Goal: Transaction & Acquisition: Purchase product/service

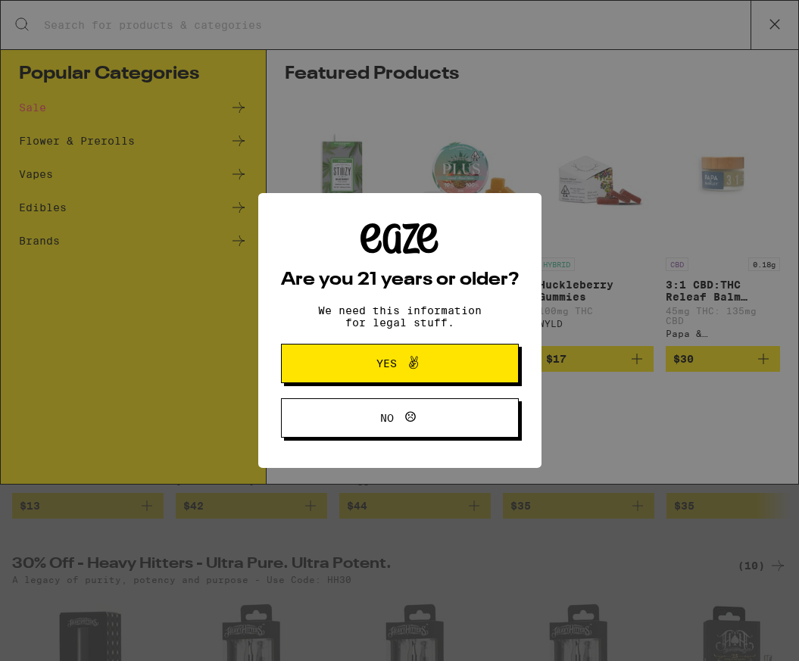
click at [448, 355] on button "Yes" at bounding box center [400, 363] width 238 height 39
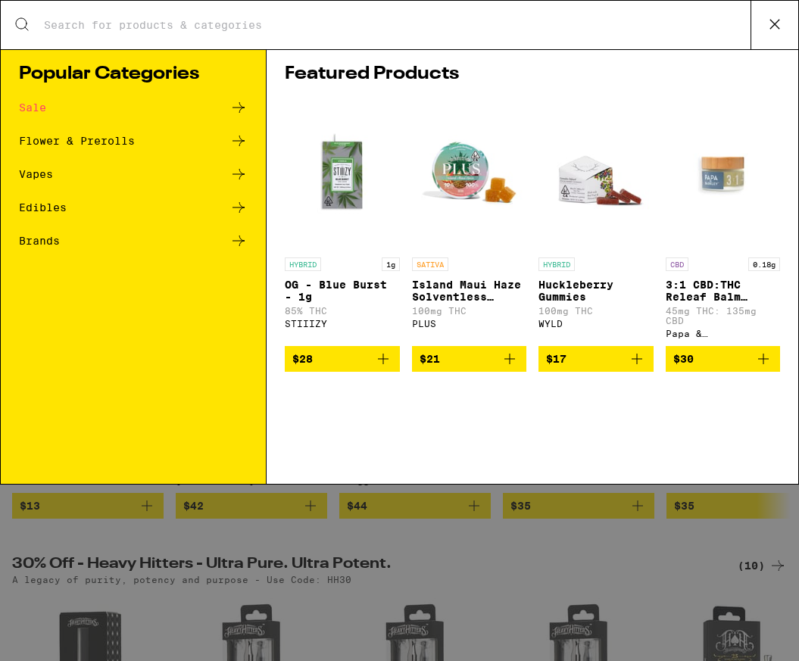
click at [49, 175] on div "Vapes" at bounding box center [36, 174] width 34 height 11
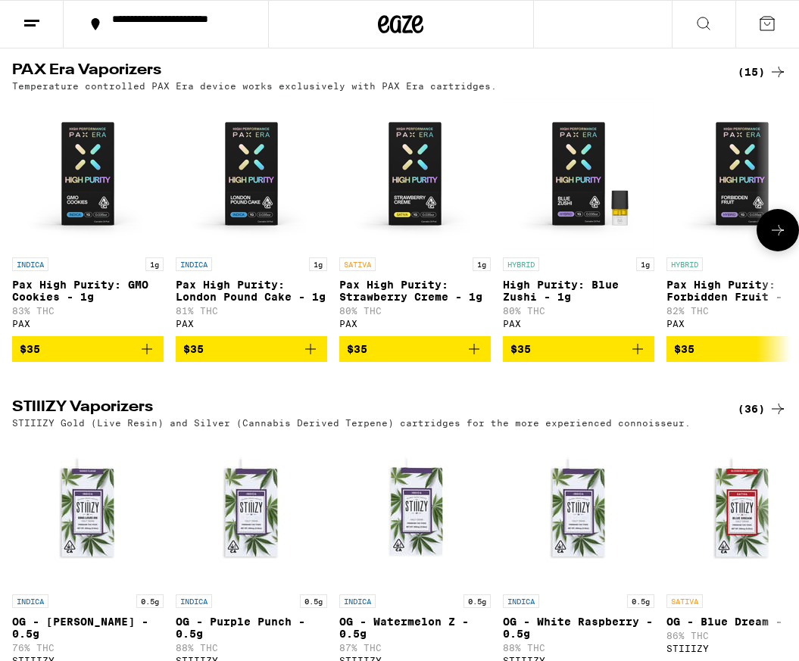
scroll to position [1163, 0]
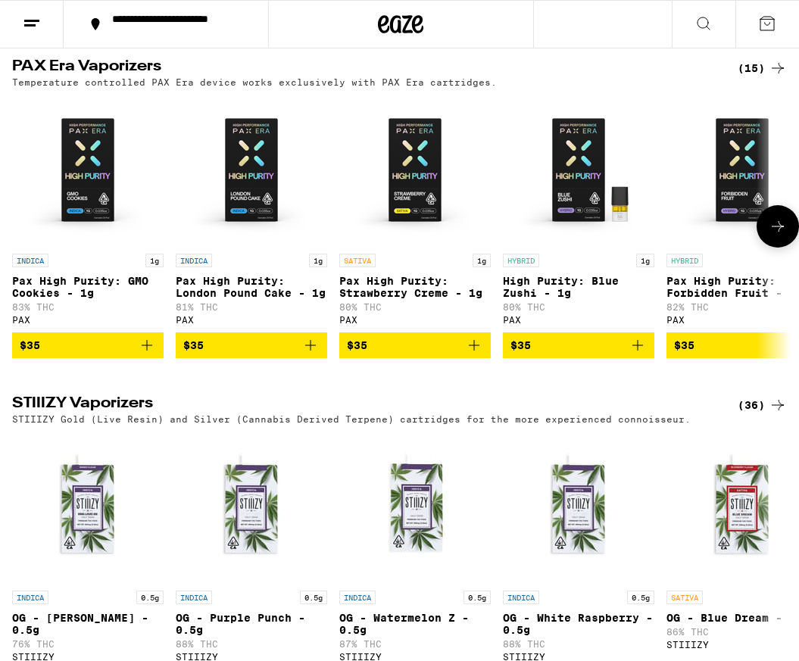
click at [780, 236] on icon at bounding box center [778, 226] width 18 height 18
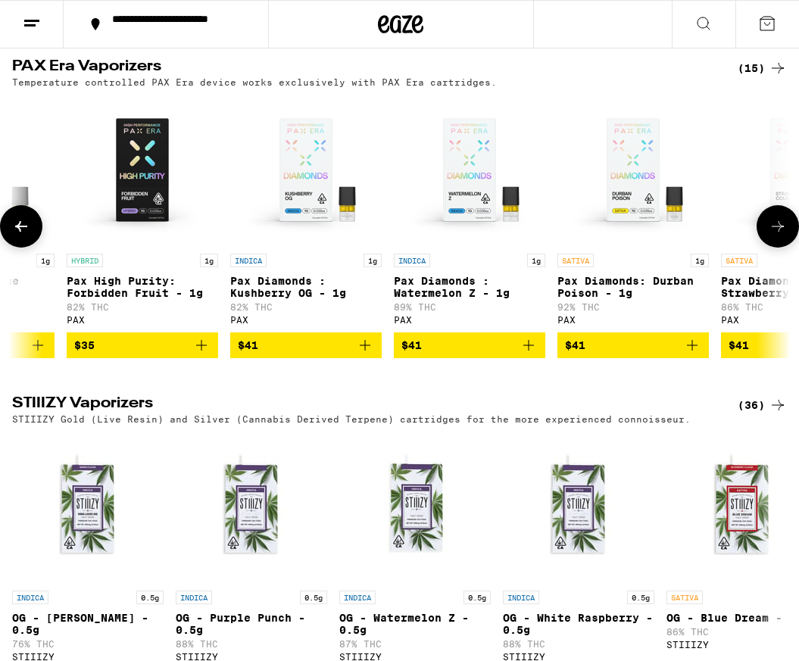
scroll to position [0, 610]
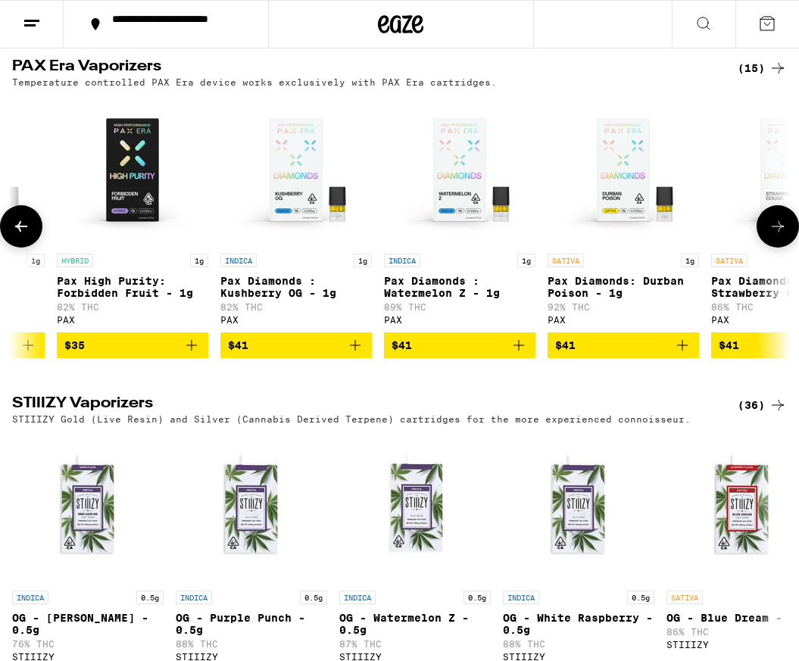
click at [780, 236] on icon at bounding box center [778, 226] width 18 height 18
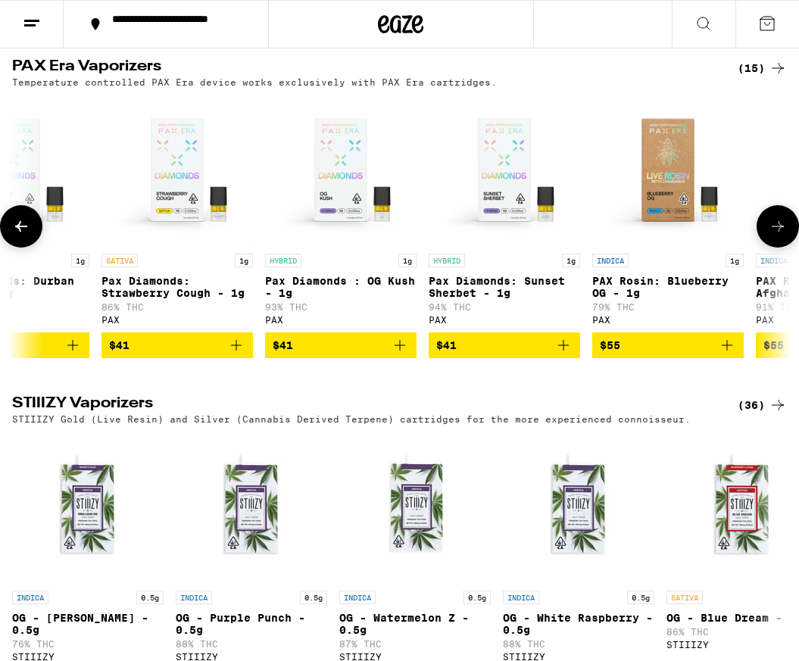
click at [780, 232] on icon at bounding box center [778, 226] width 12 height 11
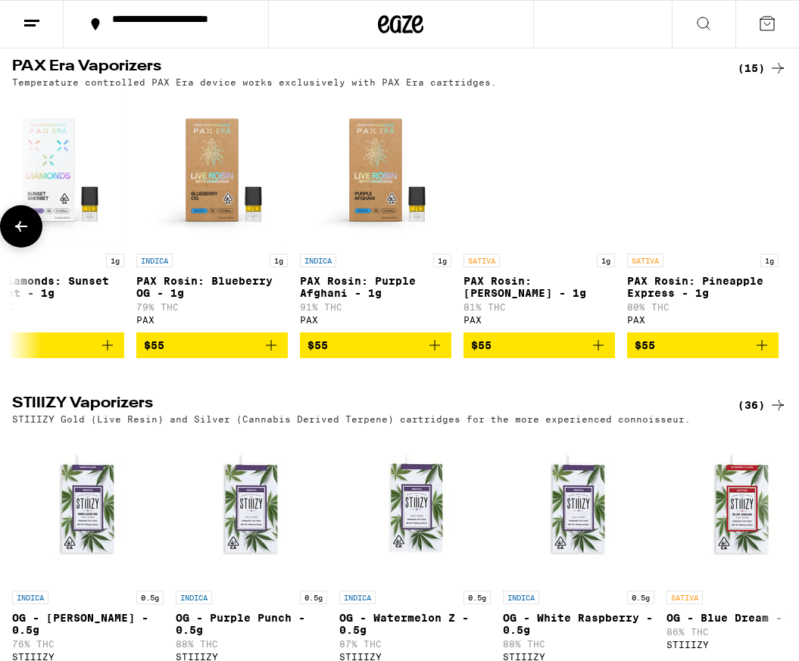
scroll to position [0, 1680]
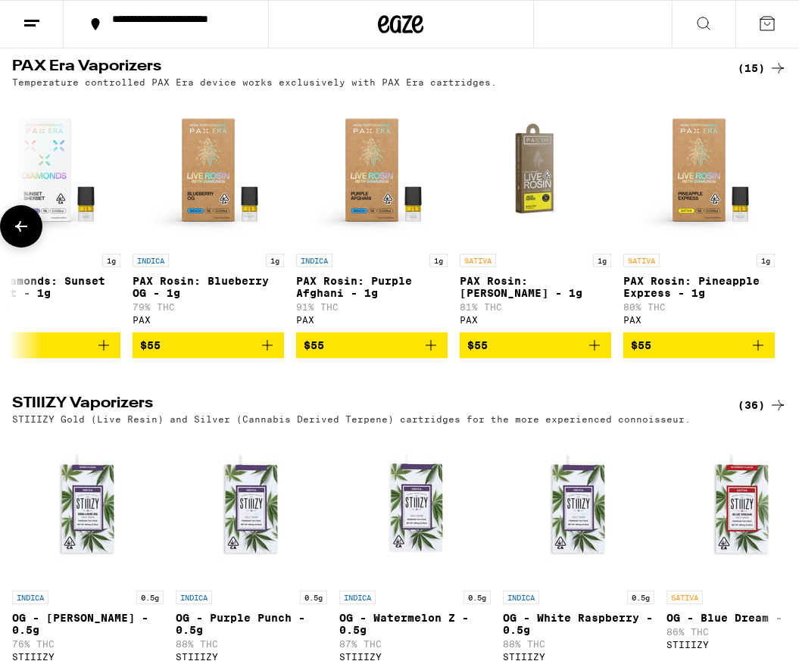
click at [780, 247] on div at bounding box center [778, 226] width 42 height 42
